Goal: Transaction & Acquisition: Purchase product/service

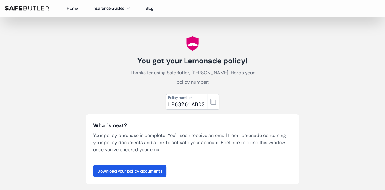
click at [35, 7] on img at bounding box center [27, 8] width 44 height 5
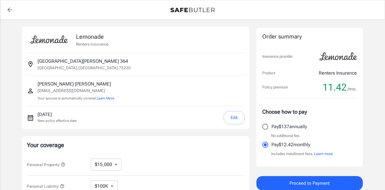
select select "15000"
select select "500"
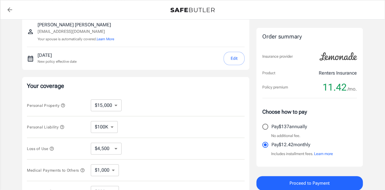
scroll to position [89, 0]
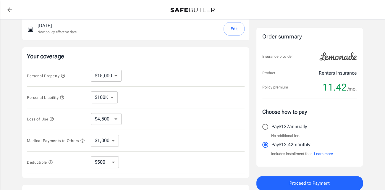
click at [104, 75] on select "$10,000 $15,000 $20,000 $25,000 $30,000 $40,000 $50,000 $100K $150K $200K $250K" at bounding box center [106, 76] width 31 height 12
select select "10000"
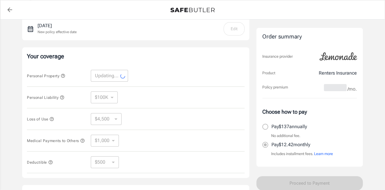
select select "10000"
select select "3000"
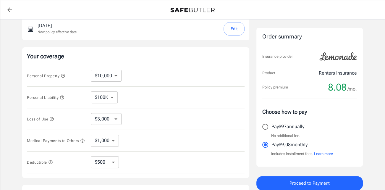
click at [114, 161] on select "$250 $500 $1,000 $2,500" at bounding box center [105, 162] width 28 height 12
select select "2500"
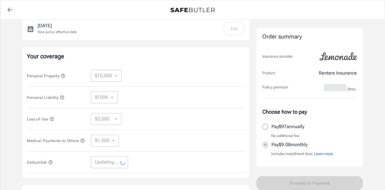
select select "2500"
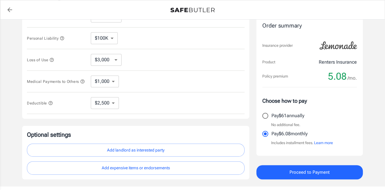
scroll to position [178, 0]
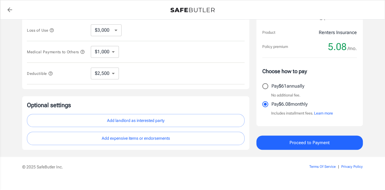
click at [155, 120] on button "Add landlord as interested party" at bounding box center [136, 120] width 218 height 13
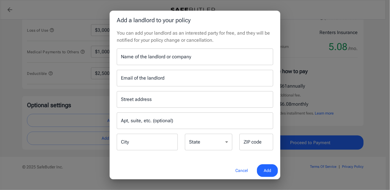
click at [156, 59] on input "Name of the landlord or company" at bounding box center [195, 57] width 156 height 17
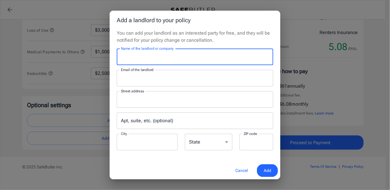
type input "[PERSON_NAME] Apartment Homes"
type input "[EMAIL_ADDRESS][DOMAIN_NAME]"
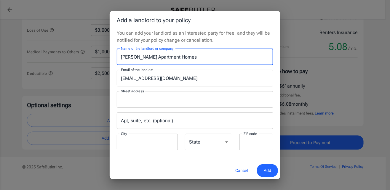
type input "[DOMAIN_NAME] 115009"
type input "Carrollton"
type input "75011"
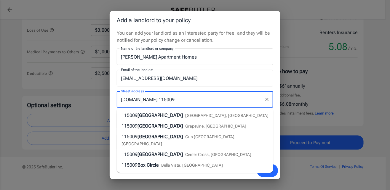
click at [185, 99] on input "[DOMAIN_NAME] 115009" at bounding box center [190, 99] width 142 height 11
click at [202, 80] on input "[EMAIL_ADDRESS][DOMAIN_NAME]" at bounding box center [195, 78] width 156 height 17
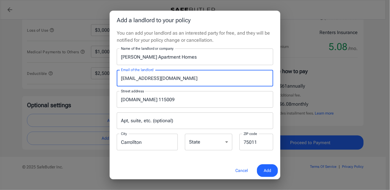
click at [234, 35] on p "You can add your landlord as an interested party for free, and they will be not…" at bounding box center [195, 37] width 156 height 14
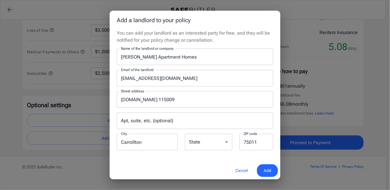
click at [217, 143] on select "[US_STATE] [US_STATE] [US_STATE] [US_STATE] [US_STATE] [US_STATE] [US_STATE] [U…" at bounding box center [208, 142] width 47 height 17
select select "[GEOGRAPHIC_DATA]"
click at [185, 134] on select "[US_STATE] [US_STATE] [US_STATE] [US_STATE] [US_STATE] [US_STATE] [US_STATE] [U…" at bounding box center [208, 142] width 47 height 17
click at [224, 157] on div "You can add your landlord as an interested party for free, and they will be not…" at bounding box center [195, 96] width 171 height 132
click at [207, 164] on div "Cancel Add" at bounding box center [195, 170] width 171 height 17
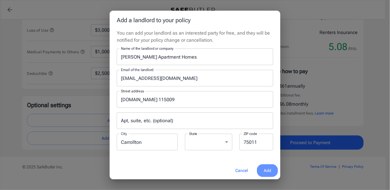
click at [268, 170] on span "Add" at bounding box center [266, 170] width 7 height 7
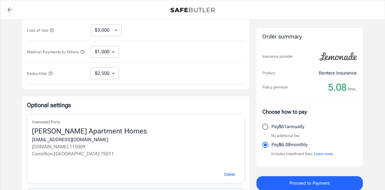
click at [265, 127] on input "Pay $61 annually" at bounding box center [265, 126] width 12 height 12
radio input "true"
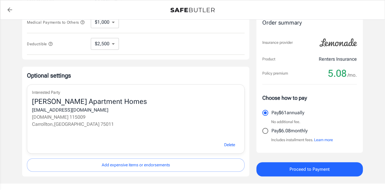
click at [321, 168] on span "Proceed to Payment" at bounding box center [310, 169] width 40 height 8
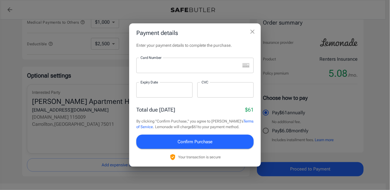
click at [175, 62] on div at bounding box center [188, 65] width 104 height 15
click at [277, 83] on div "Payment details Enter your payment details to complete the purchase. Card Numbe…" at bounding box center [195, 95] width 390 height 190
click at [254, 33] on icon "close" at bounding box center [252, 31] width 7 height 7
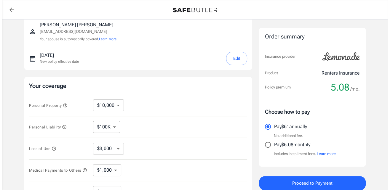
scroll to position [89, 0]
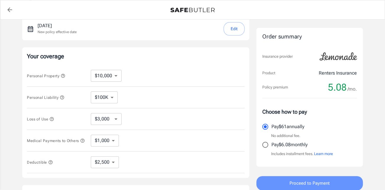
click at [299, 183] on span "Proceed to Payment" at bounding box center [310, 183] width 40 height 8
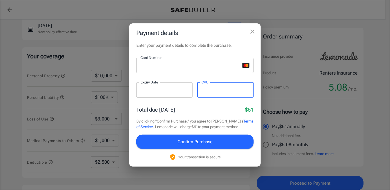
click at [232, 142] on button "Confirm Purchase" at bounding box center [194, 142] width 117 height 14
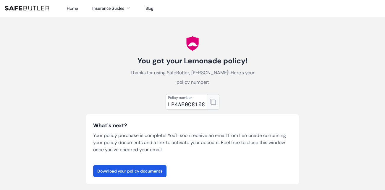
click at [215, 99] on icon "button" at bounding box center [213, 102] width 6 height 6
click at [116, 167] on link "Download your policy documents" at bounding box center [129, 171] width 73 height 12
